Goal: Task Accomplishment & Management: Manage account settings

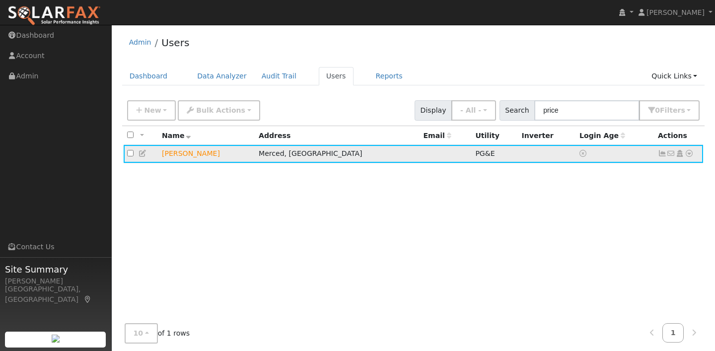
click at [180, 156] on td "[PERSON_NAME]" at bounding box center [206, 154] width 97 height 18
click at [659, 150] on link at bounding box center [662, 153] width 9 height 8
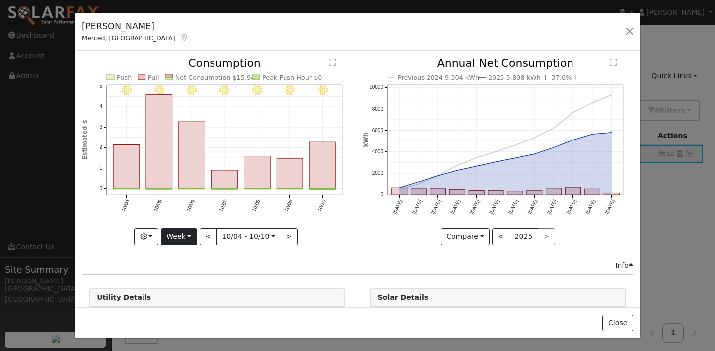
click at [186, 236] on button "Week" at bounding box center [179, 236] width 36 height 17
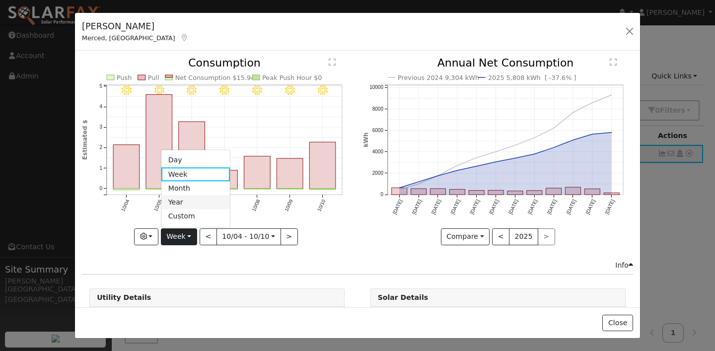
click at [188, 204] on link "Year" at bounding box center [195, 203] width 69 height 14
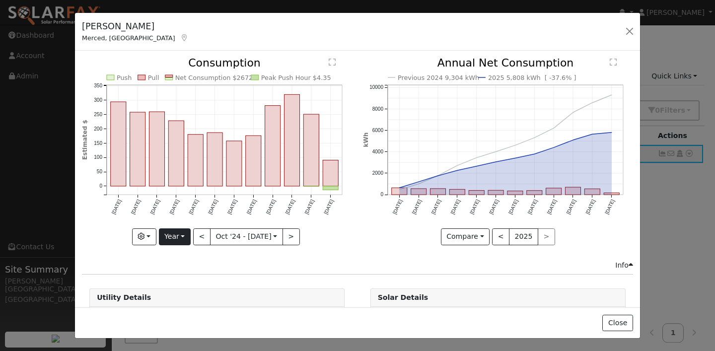
click at [180, 238] on button "Year" at bounding box center [175, 236] width 32 height 17
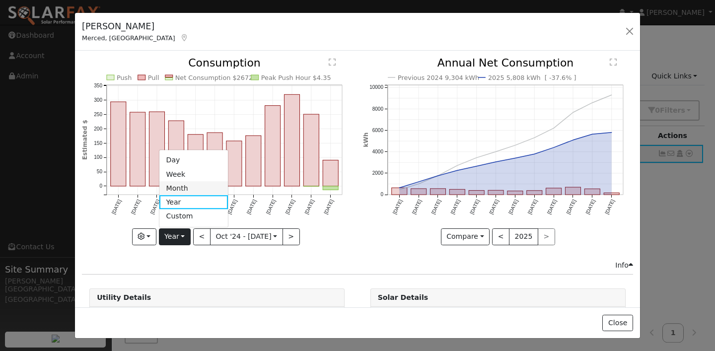
click at [182, 190] on link "Month" at bounding box center [193, 188] width 69 height 14
type input "[DATE]"
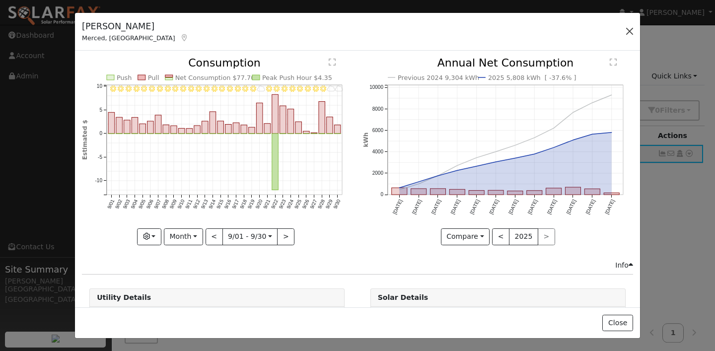
click at [630, 31] on button "button" at bounding box center [630, 31] width 14 height 14
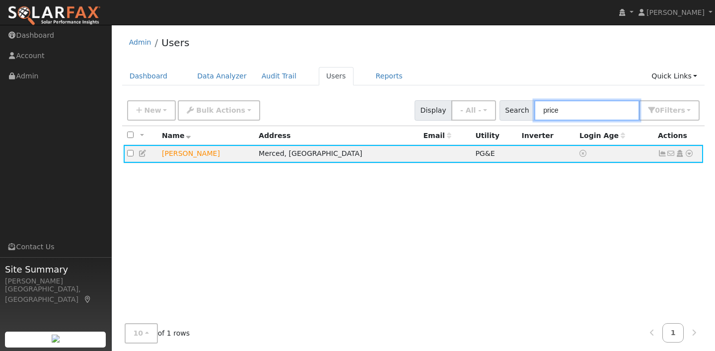
click at [583, 111] on input "price" at bounding box center [586, 110] width 105 height 20
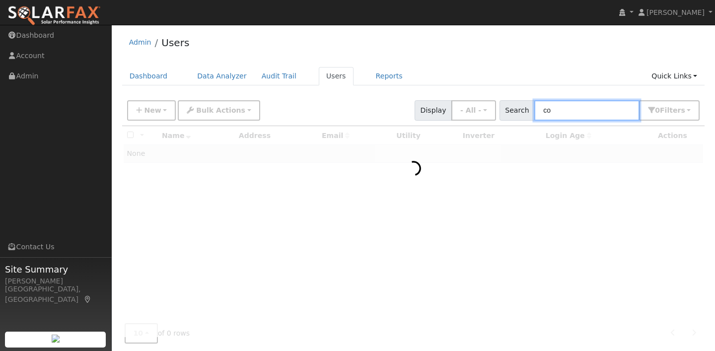
type input "c"
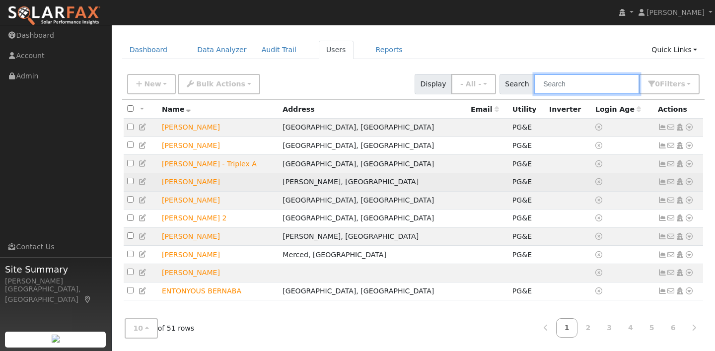
scroll to position [31, 0]
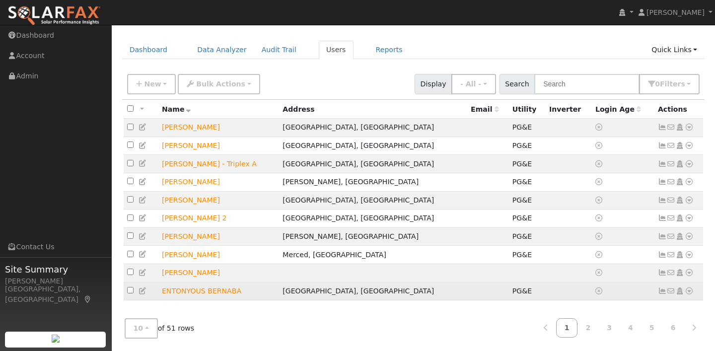
click at [662, 291] on icon at bounding box center [662, 291] width 9 height 7
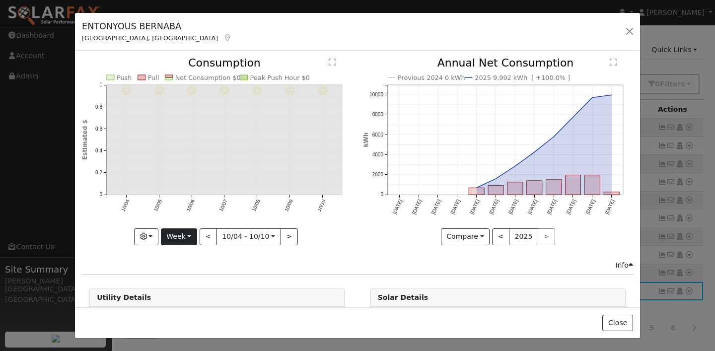
click at [189, 236] on button "Week" at bounding box center [179, 236] width 36 height 17
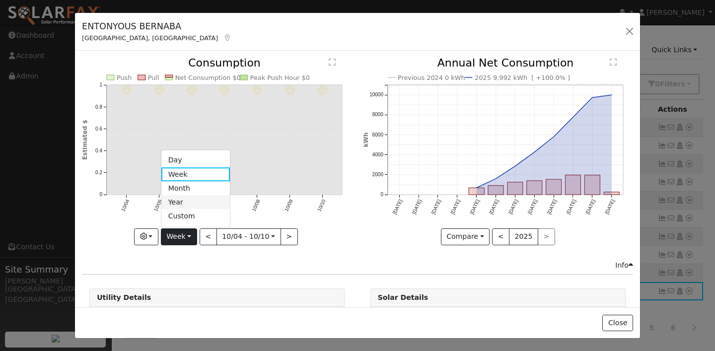
click at [189, 201] on link "Year" at bounding box center [195, 203] width 69 height 14
type input "[DATE]"
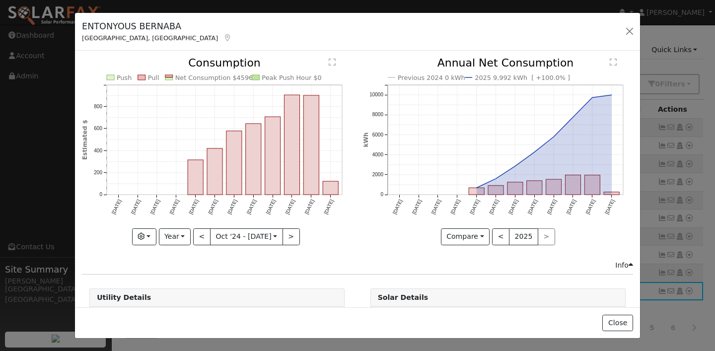
click at [360, 238] on div "Previous 2024 0 kWh 2025 9,992 kWh [ +100.0% ] [DATE] Nov '[DATE] Jan '[DATE] M…" at bounding box center [498, 159] width 281 height 202
click at [628, 33] on button "button" at bounding box center [630, 31] width 14 height 14
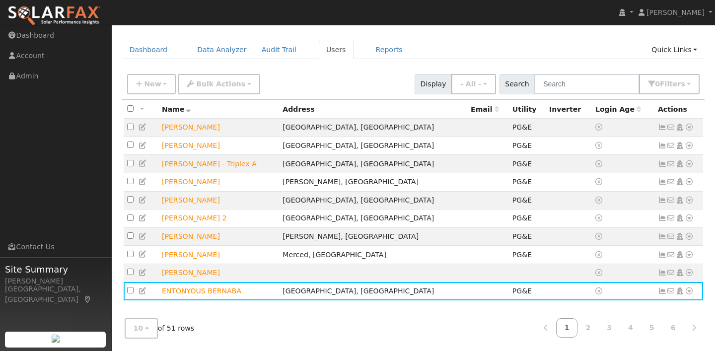
click at [553, 41] on ul "Dashboard Data Analyzer Audit Trail Users Reports Quick Links Quick Add Quick C…" at bounding box center [413, 50] width 583 height 18
